Goal: Task Accomplishment & Management: Use online tool/utility

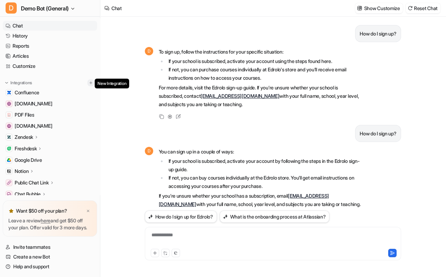
click at [88, 83] on img at bounding box center [90, 82] width 5 height 5
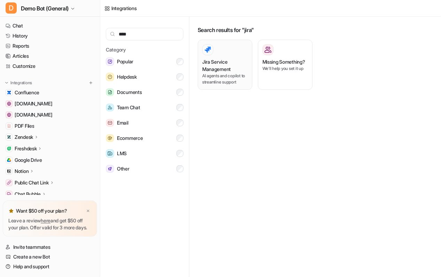
type input "****"
click at [214, 58] on h3 "Jira Service Management" at bounding box center [225, 65] width 46 height 15
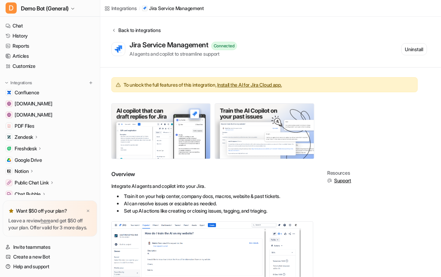
click at [142, 28] on div "Back to integrations" at bounding box center [138, 29] width 44 height 7
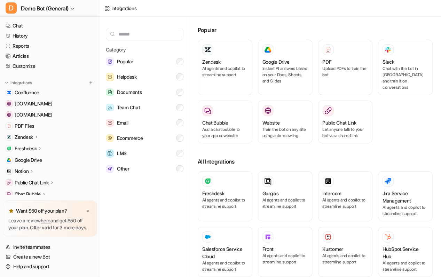
click at [167, 208] on div "Category Popular Helpdesk Documents Team Chat Email Ecommerce LMS Other" at bounding box center [144, 148] width 89 height 263
click at [76, 27] on link "Chat" at bounding box center [50, 26] width 94 height 10
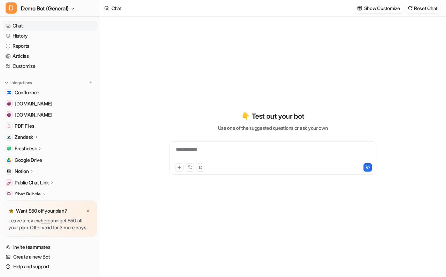
type textarea "**********"
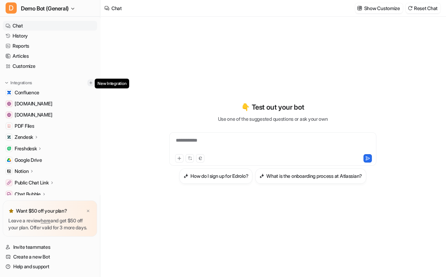
click at [88, 83] on img at bounding box center [90, 82] width 5 height 5
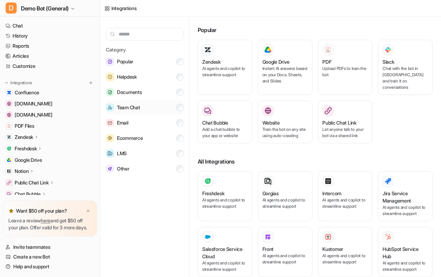
click at [173, 107] on button "Team Chat" at bounding box center [145, 108] width 78 height 14
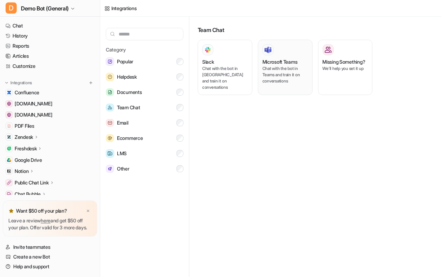
click at [268, 64] on h3 "Microsoft Teams" at bounding box center [280, 61] width 35 height 7
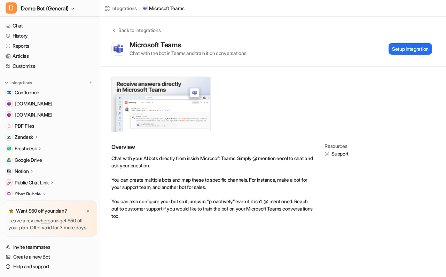
click at [188, 116] on img at bounding box center [161, 104] width 99 height 55
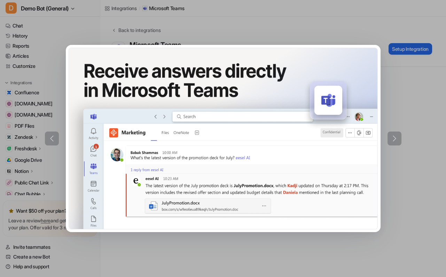
click at [428, 211] on div at bounding box center [223, 138] width 446 height 277
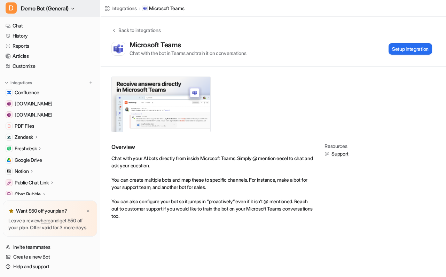
click at [63, 7] on span "Demo Bot (General)" at bounding box center [45, 8] width 48 height 10
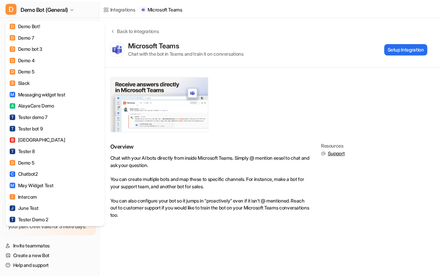
scroll to position [222, 0]
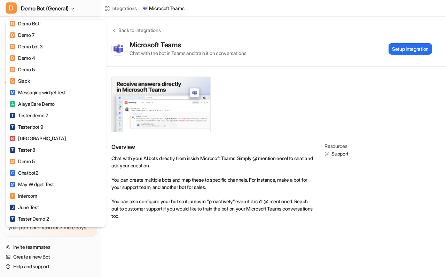
click at [156, 167] on div "D Demo Bot (General) C Chatbot D Demo Bot (Jira) D Demo Bot (Freshdesk) D Demo …" at bounding box center [223, 138] width 446 height 277
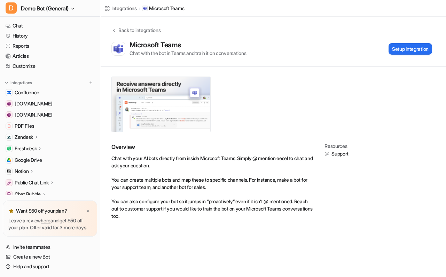
click at [136, 107] on img at bounding box center [161, 104] width 99 height 55
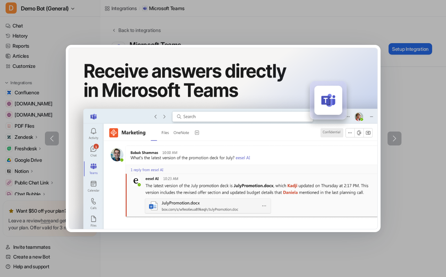
click at [205, 256] on div at bounding box center [223, 138] width 446 height 277
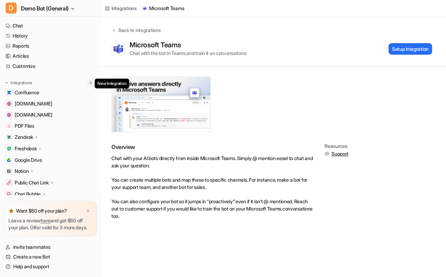
click at [89, 83] on img at bounding box center [90, 82] width 5 height 5
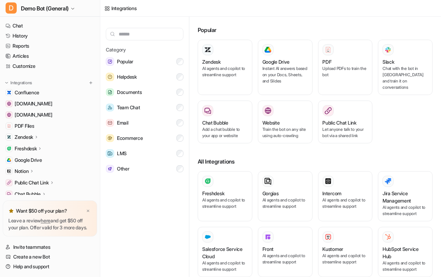
click at [149, 32] on input "text" at bounding box center [145, 34] width 78 height 13
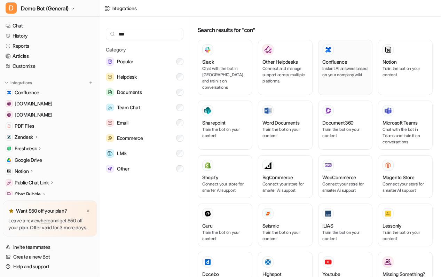
type input "***"
click at [334, 58] on h3 "Confluence" at bounding box center [335, 61] width 25 height 7
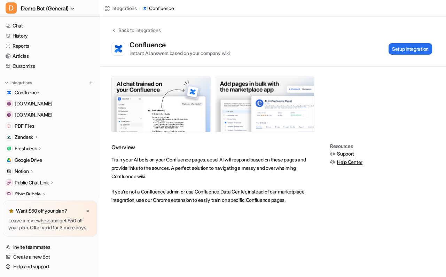
click at [202, 158] on p "Train your AI bots on your Confluence pages. eesel AI will respond based on the…" at bounding box center [212, 168] width 202 height 25
click at [185, 129] on img at bounding box center [161, 104] width 99 height 55
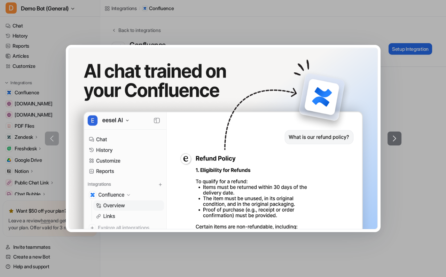
click at [166, 36] on div at bounding box center [223, 138] width 446 height 277
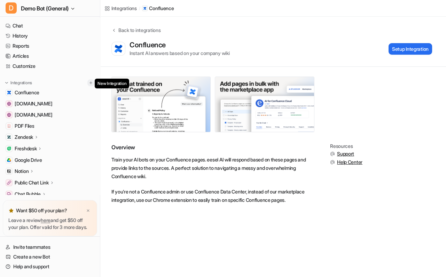
click at [87, 80] on button at bounding box center [90, 82] width 7 height 7
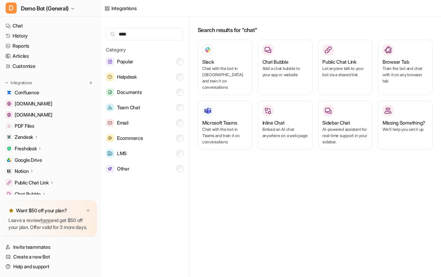
type input "****"
click at [67, 24] on link "Chat" at bounding box center [50, 26] width 94 height 10
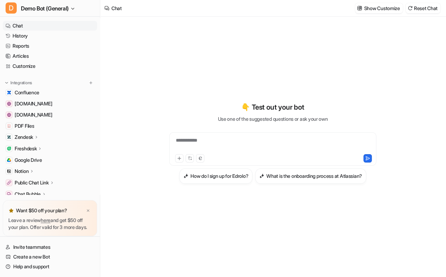
type textarea "**********"
click at [188, 66] on div "**********" at bounding box center [273, 143] width 256 height 194
click at [23, 66] on link "Customize" at bounding box center [50, 66] width 94 height 10
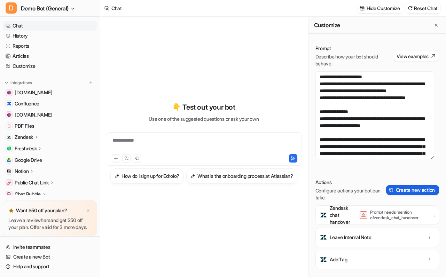
click at [400, 191] on button "Create new action" at bounding box center [412, 190] width 53 height 10
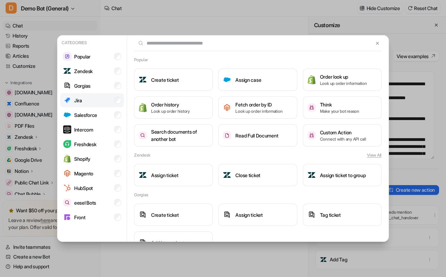
click at [103, 107] on li "Jira" at bounding box center [92, 100] width 64 height 14
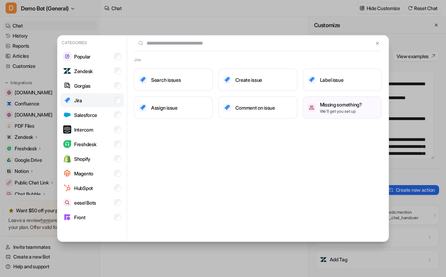
click at [107, 99] on li "Jira" at bounding box center [92, 100] width 64 height 14
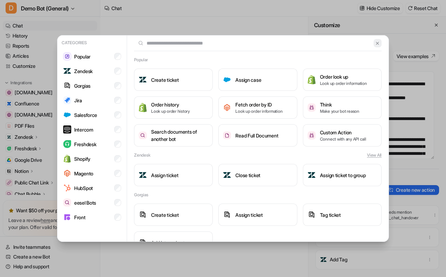
click at [375, 41] on img at bounding box center [377, 43] width 5 height 5
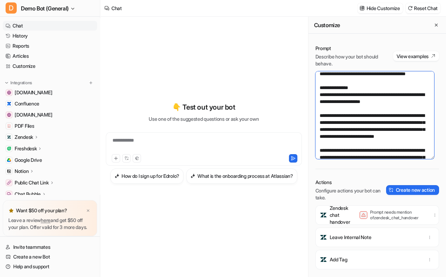
scroll to position [29, 0]
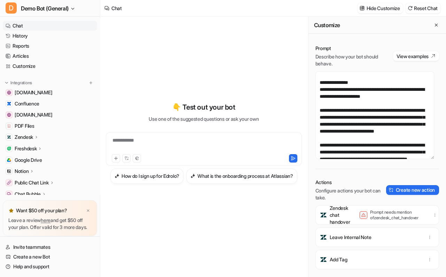
click at [248, 7] on div "Chat Hide Customize Reset Chat" at bounding box center [273, 8] width 346 height 17
click at [433, 29] on div "Customize" at bounding box center [378, 25] width 138 height 17
click at [434, 24] on icon "Close flyout" at bounding box center [436, 25] width 5 height 5
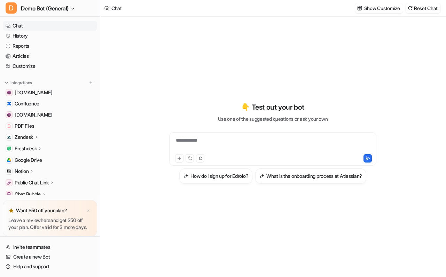
scroll to position [726, 0]
